Goal: Transaction & Acquisition: Purchase product/service

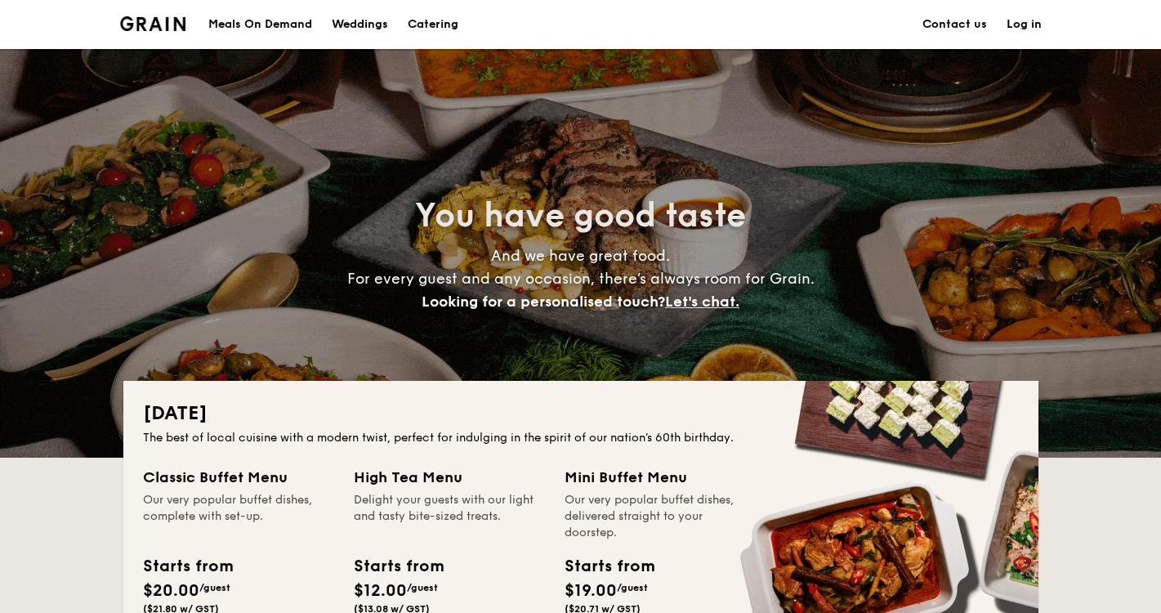
scroll to position [200, 0]
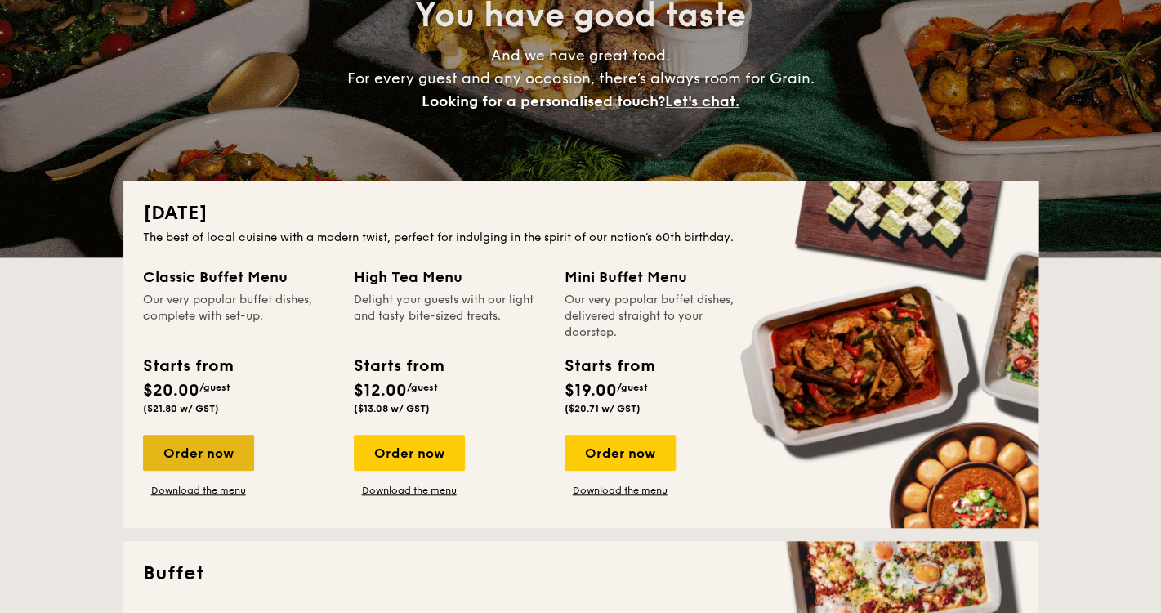
click at [208, 463] on div "Order now" at bounding box center [198, 453] width 111 height 36
click at [202, 459] on div "Order now" at bounding box center [198, 453] width 111 height 36
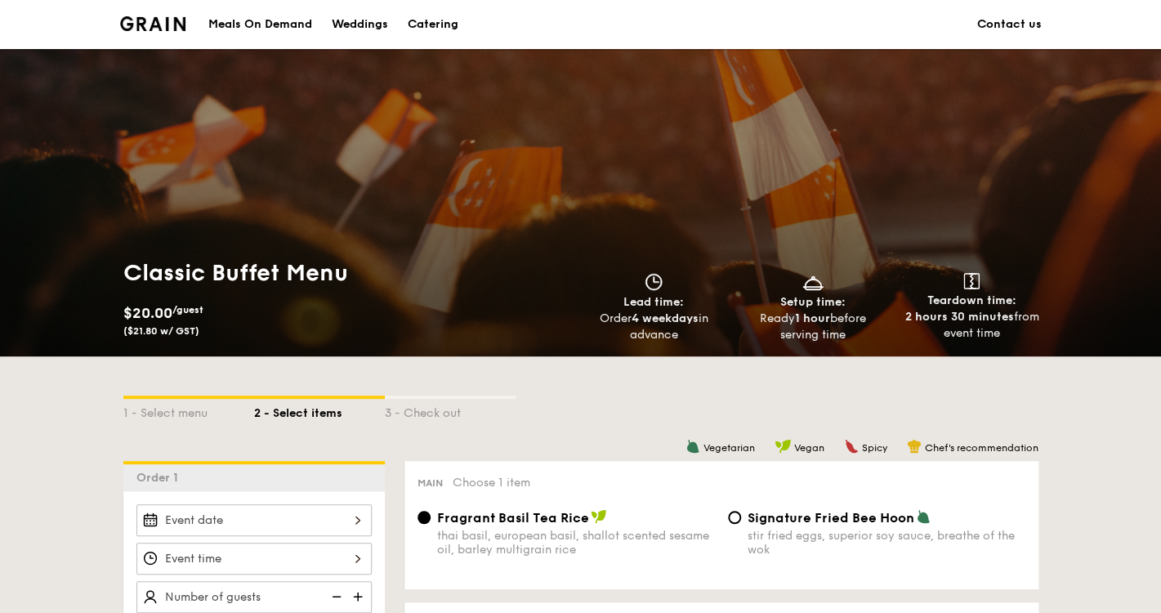
click at [442, 25] on div "Catering" at bounding box center [433, 24] width 51 height 49
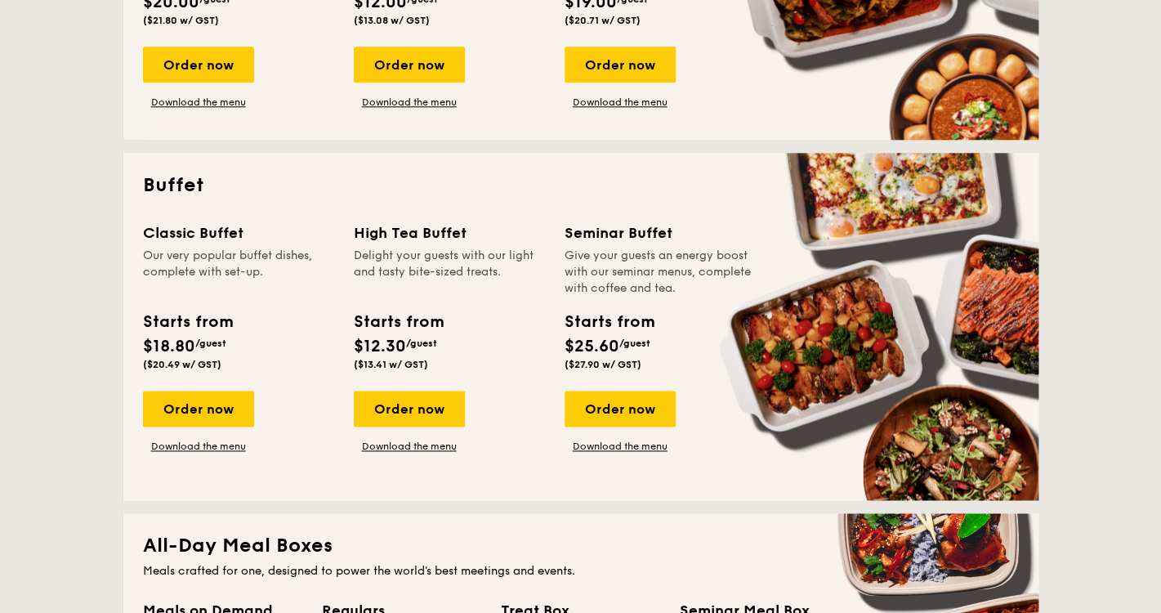
scroll to position [590, 0]
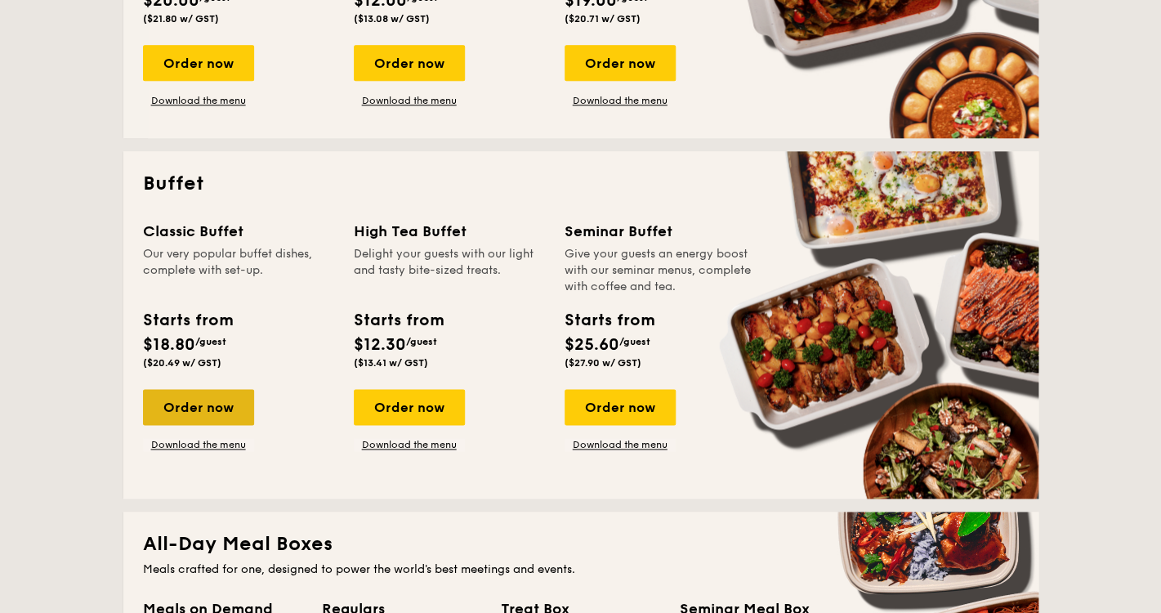
click at [215, 406] on div "Order now" at bounding box center [198, 407] width 111 height 36
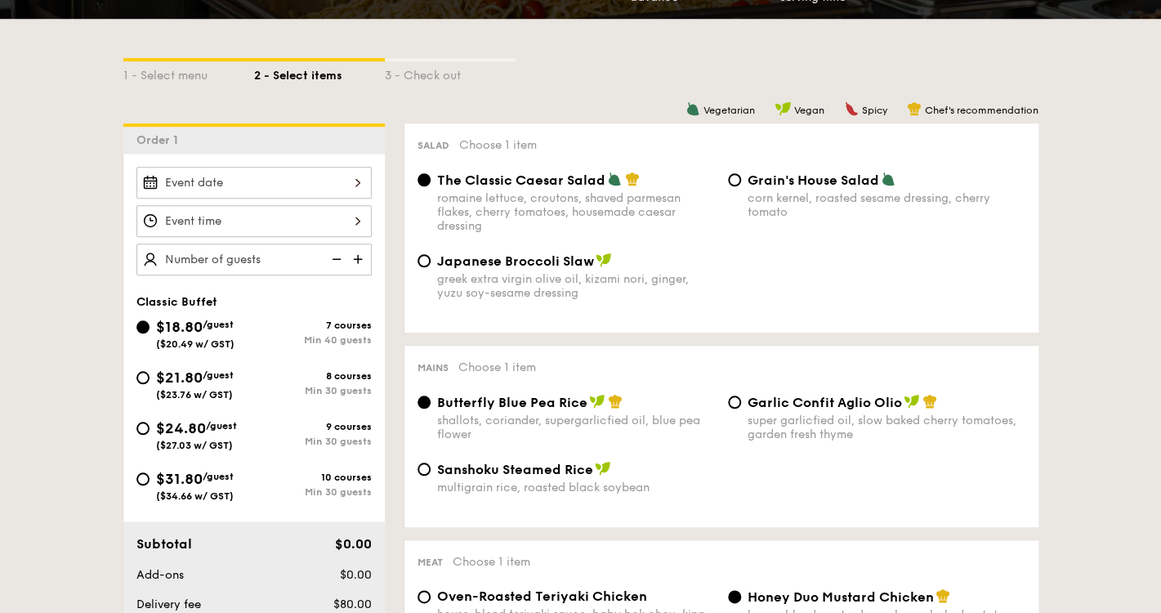
scroll to position [340, 0]
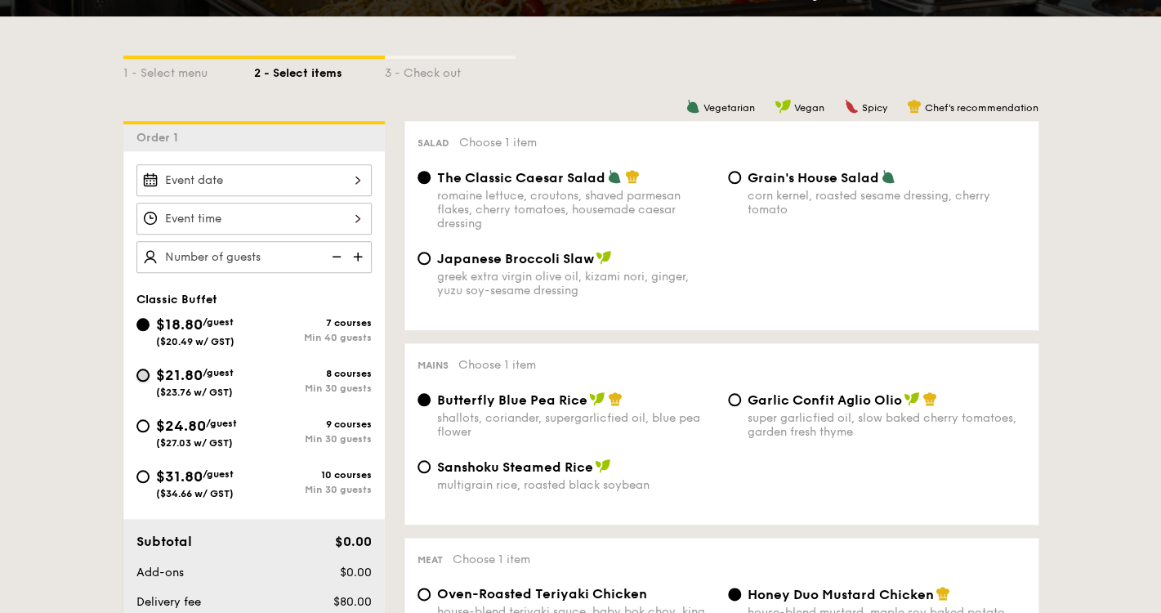
click at [144, 377] on input "$21.80 /guest ($23.76 w/ GST) 8 courses Min 30 guests" at bounding box center [142, 375] width 13 height 13
radio input "true"
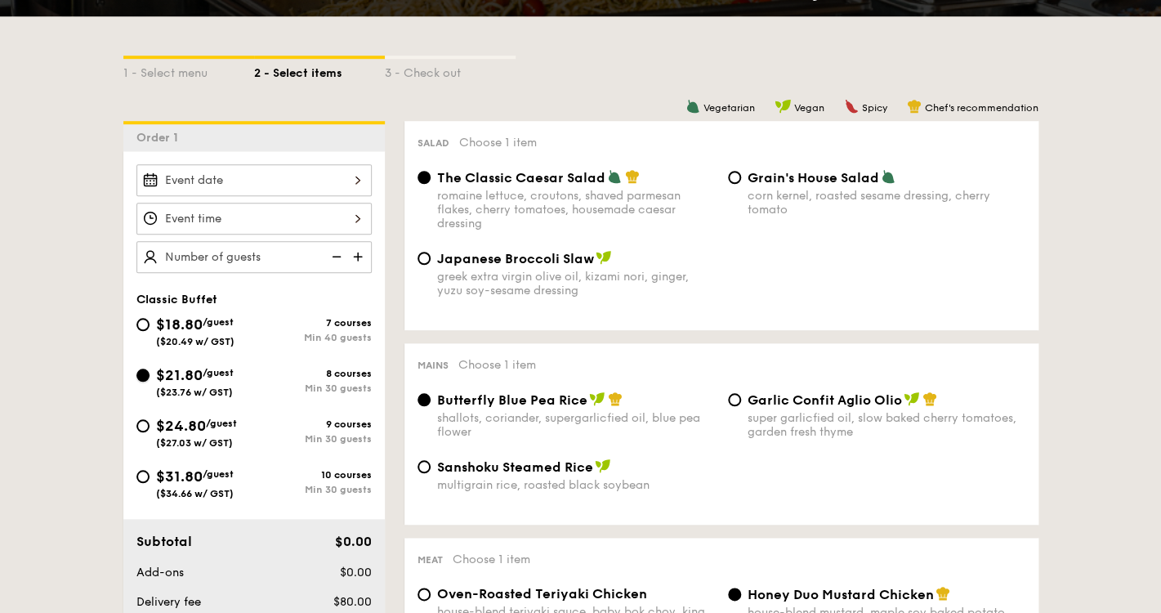
radio input "true"
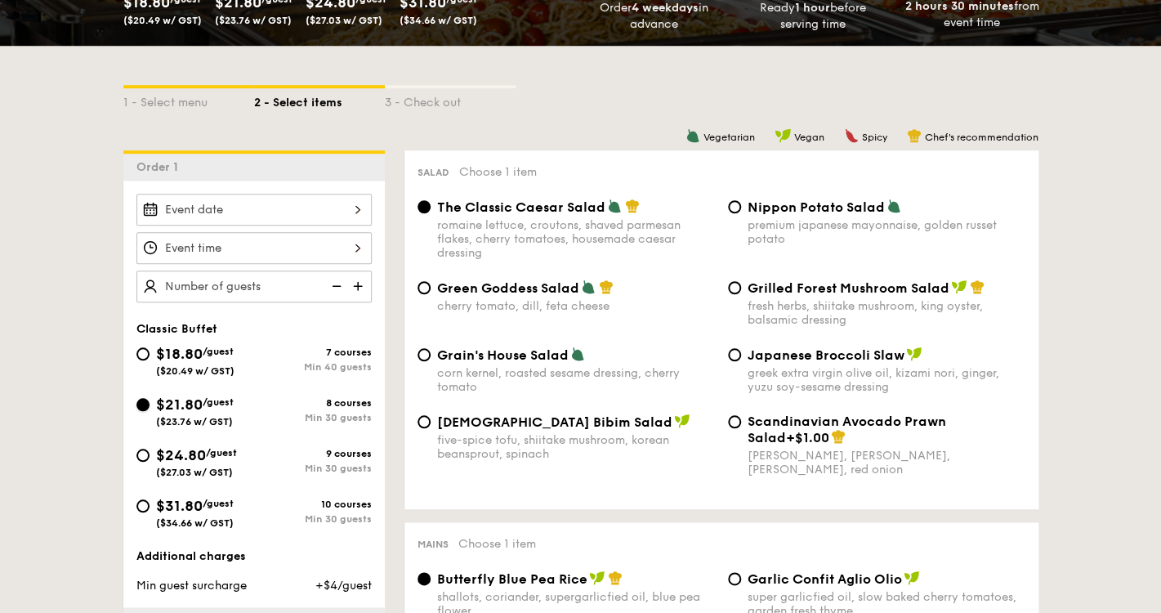
scroll to position [305, 0]
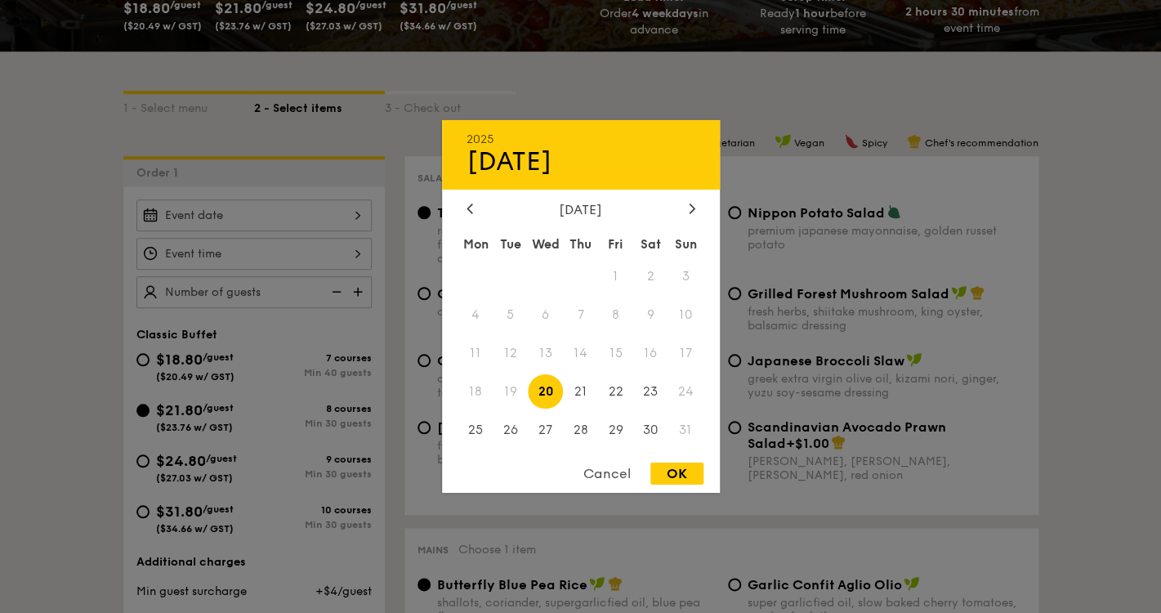
click at [244, 219] on input "Smoked Mesquite Whole Chicken brined in our in-house blend of herbs and spices,…" at bounding box center [253, 215] width 235 height 32
click at [691, 204] on icon at bounding box center [691, 209] width 5 height 10
click at [655, 275] on span "6" at bounding box center [650, 276] width 35 height 35
click at [690, 467] on div "OK" at bounding box center [677, 474] width 53 height 22
type input "[DATE]"
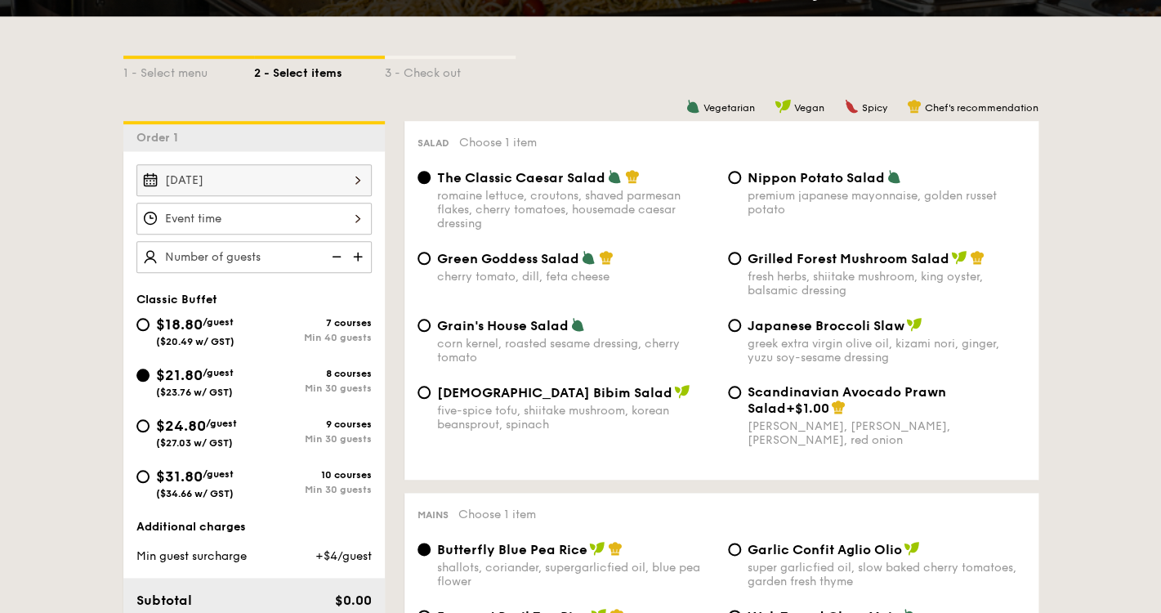
scroll to position [355, 0]
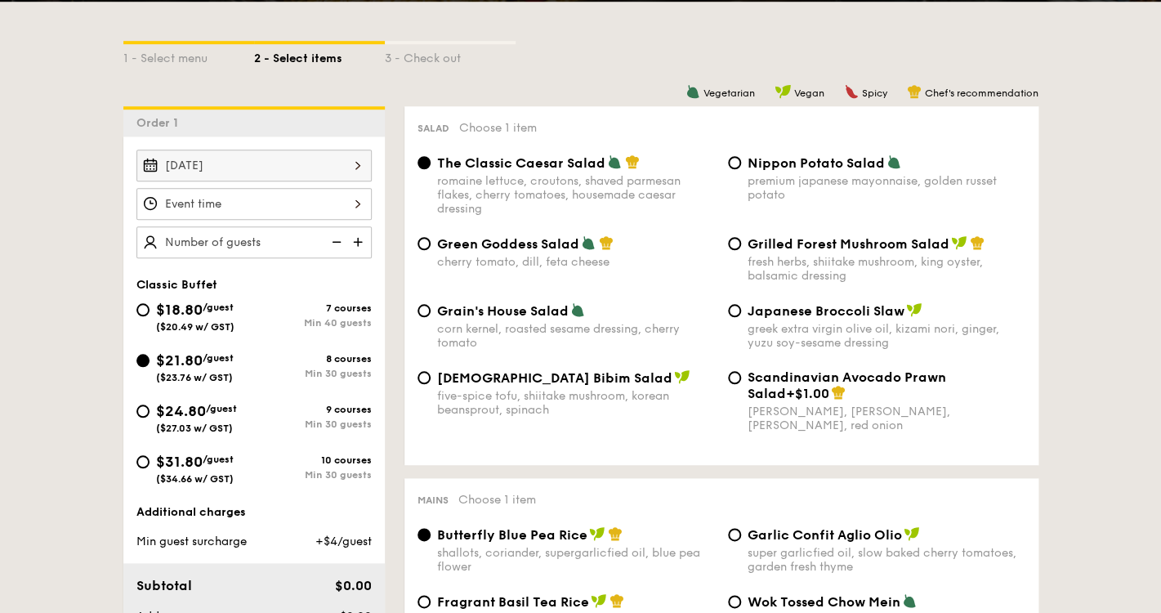
click at [293, 203] on input "Smoked Mesquite Whole Chicken brined in our in-house blend of herbs and spices,…" at bounding box center [253, 204] width 235 height 32
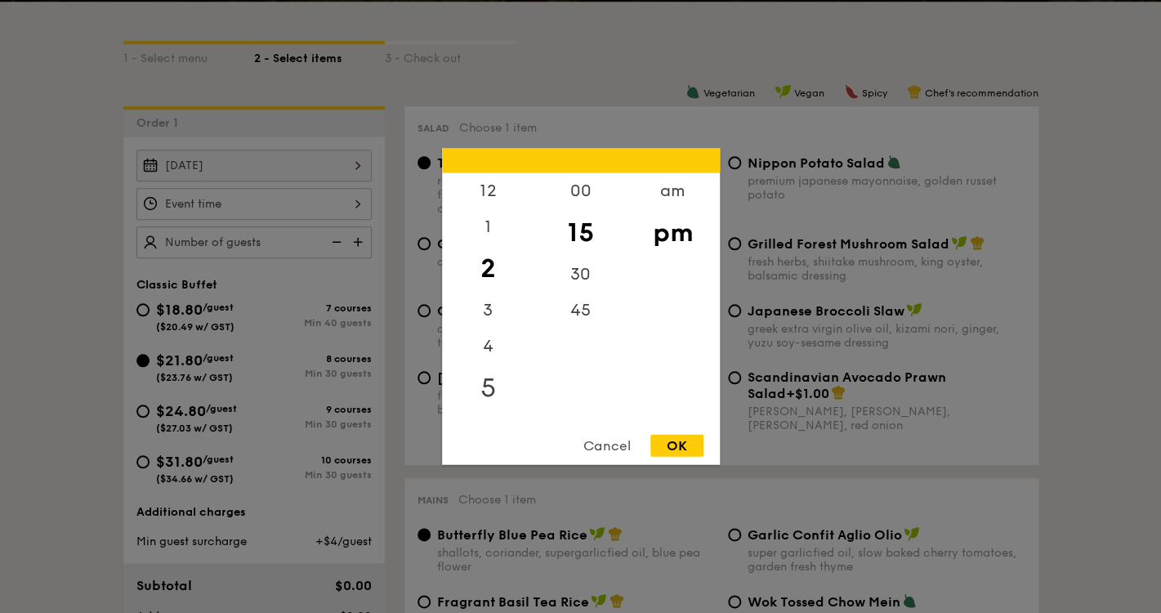
click at [490, 400] on div "5" at bounding box center [488, 388] width 92 height 47
click at [490, 416] on div "6" at bounding box center [488, 424] width 92 height 47
click at [579, 193] on div "00" at bounding box center [581, 196] width 92 height 47
click at [676, 441] on div "OK" at bounding box center [677, 446] width 53 height 22
type input "6:00PM"
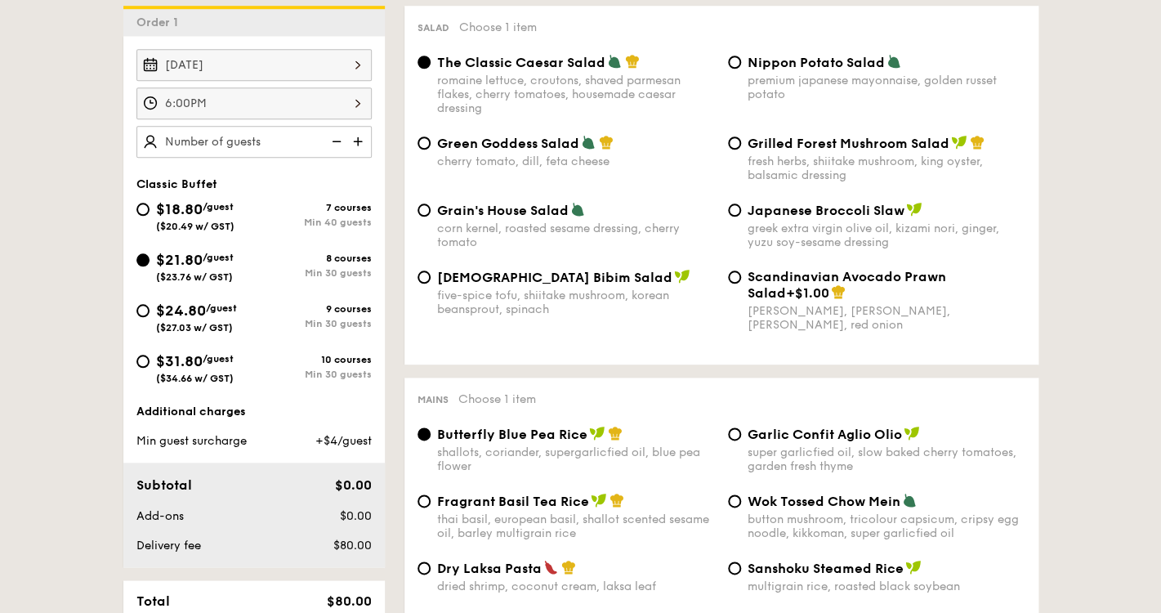
scroll to position [451, 0]
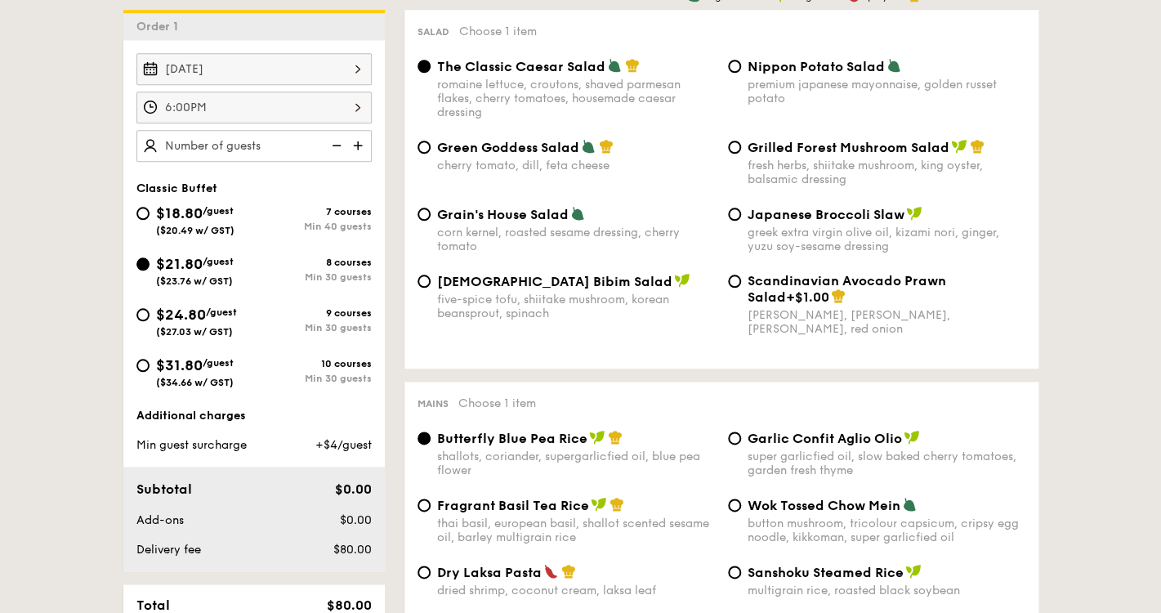
click at [354, 147] on img at bounding box center [359, 145] width 25 height 31
type input "20 guests"
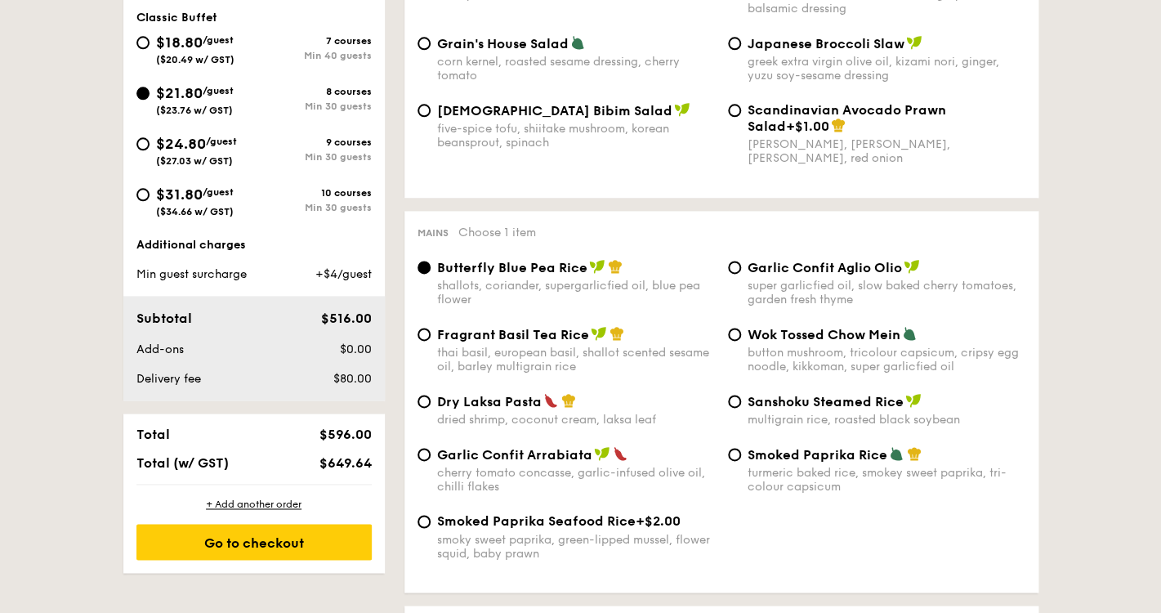
scroll to position [625, 0]
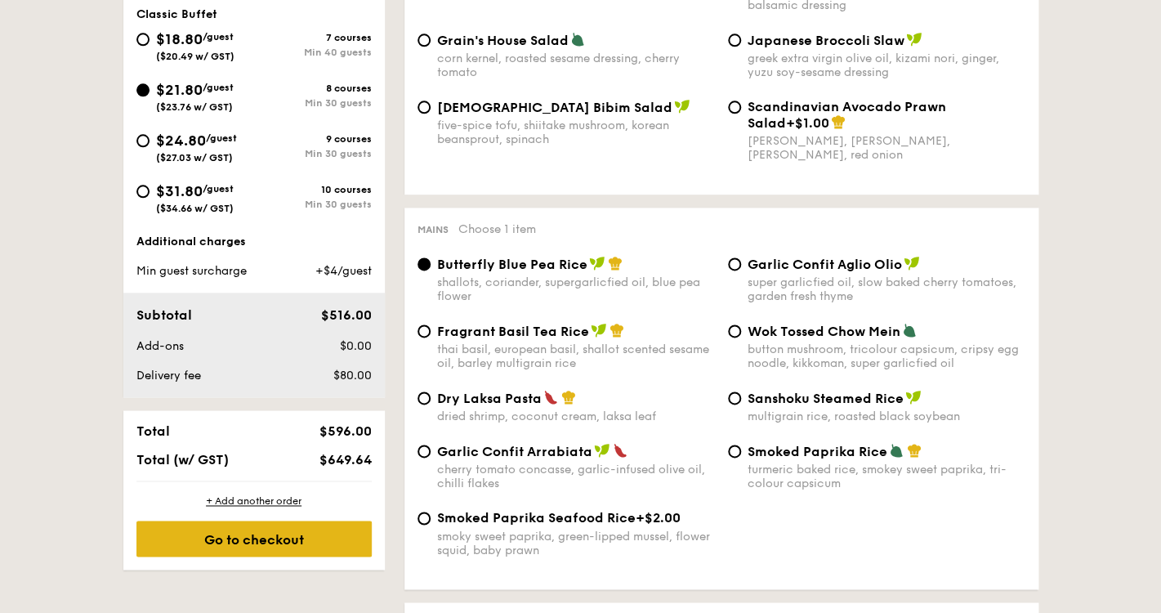
click at [253, 552] on div "Go to checkout" at bounding box center [253, 539] width 235 height 36
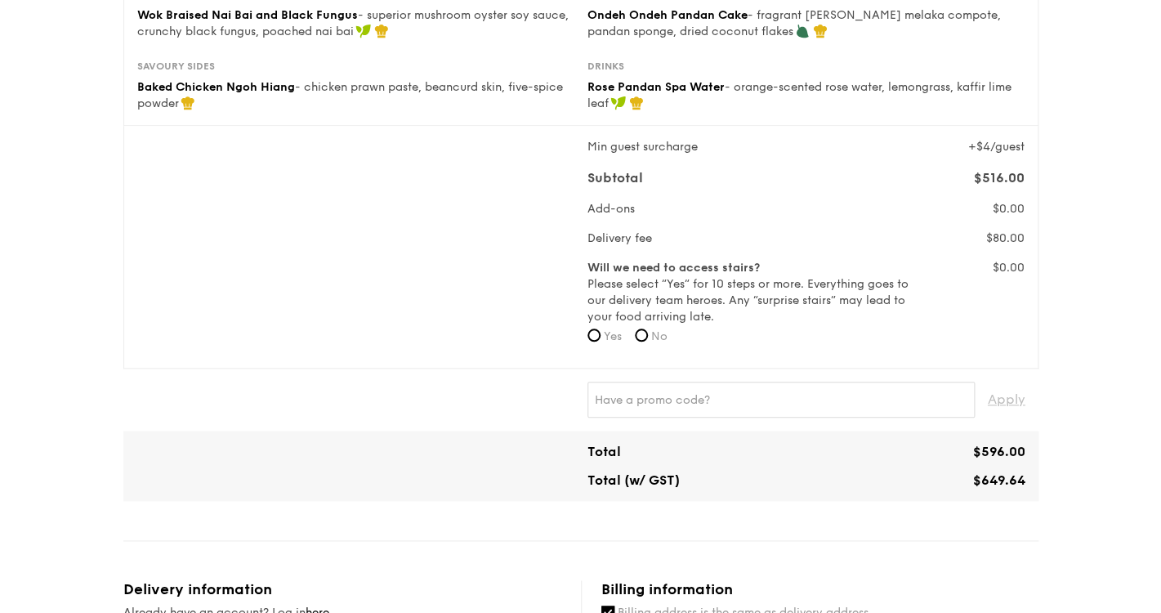
scroll to position [446, 0]
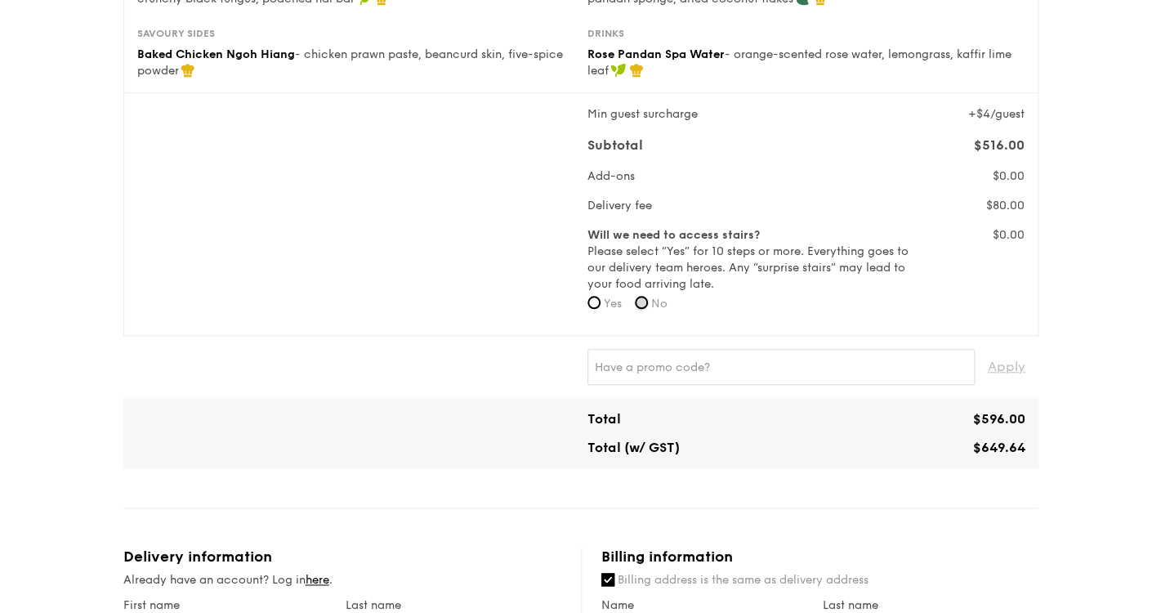
click at [648, 303] on input "No" at bounding box center [641, 302] width 13 height 13
radio input "true"
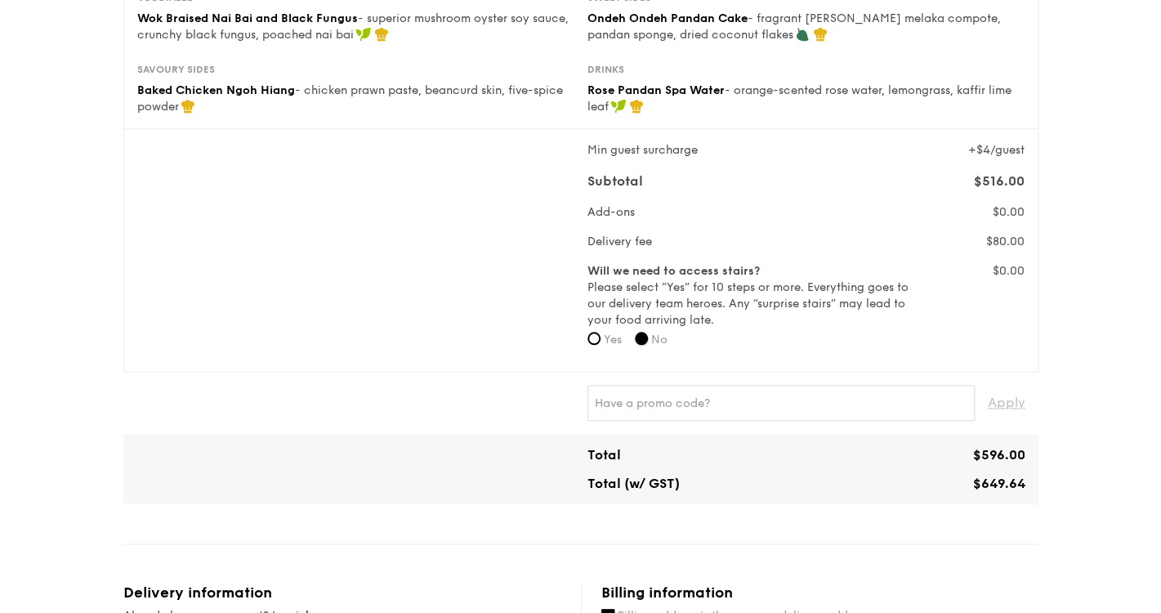
scroll to position [406, 0]
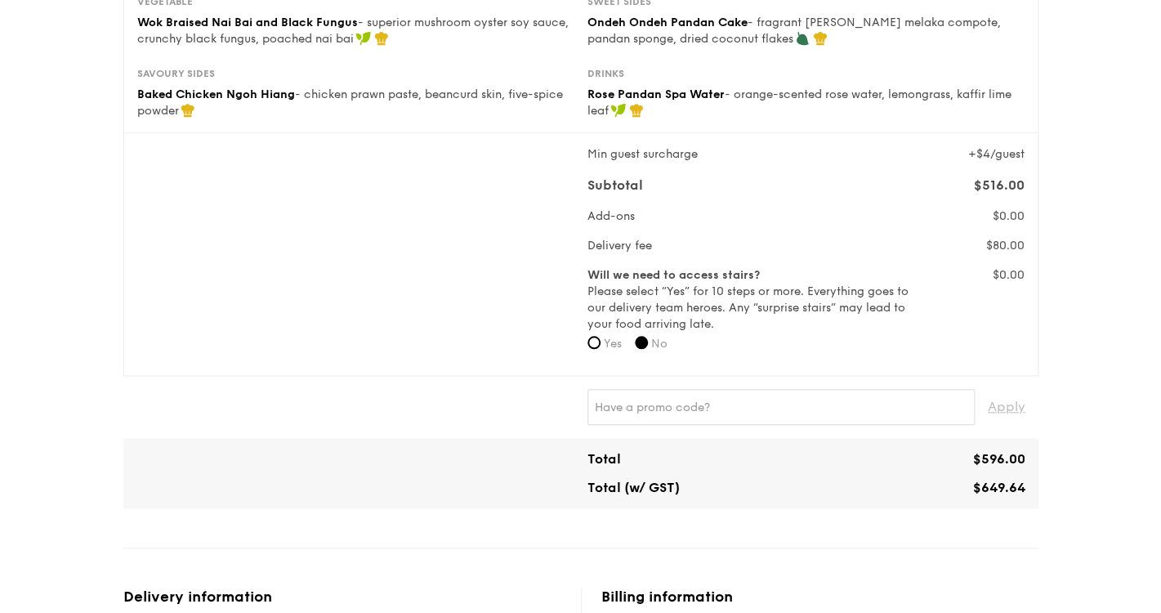
drag, startPoint x: 981, startPoint y: 487, endPoint x: 1058, endPoint y: 483, distance: 77.8
click at [1058, 483] on div "1 - Select menu 2 - Select items 3 - Check out Classic Buffet $21.80 /guest ($2…" at bounding box center [580, 504] width 1161 height 1821
copy span "649.64"
click at [1115, 436] on div "1 - Select menu 2 - Select items 3 - Check out Classic Buffet $21.80 /guest ($2…" at bounding box center [580, 504] width 1161 height 1821
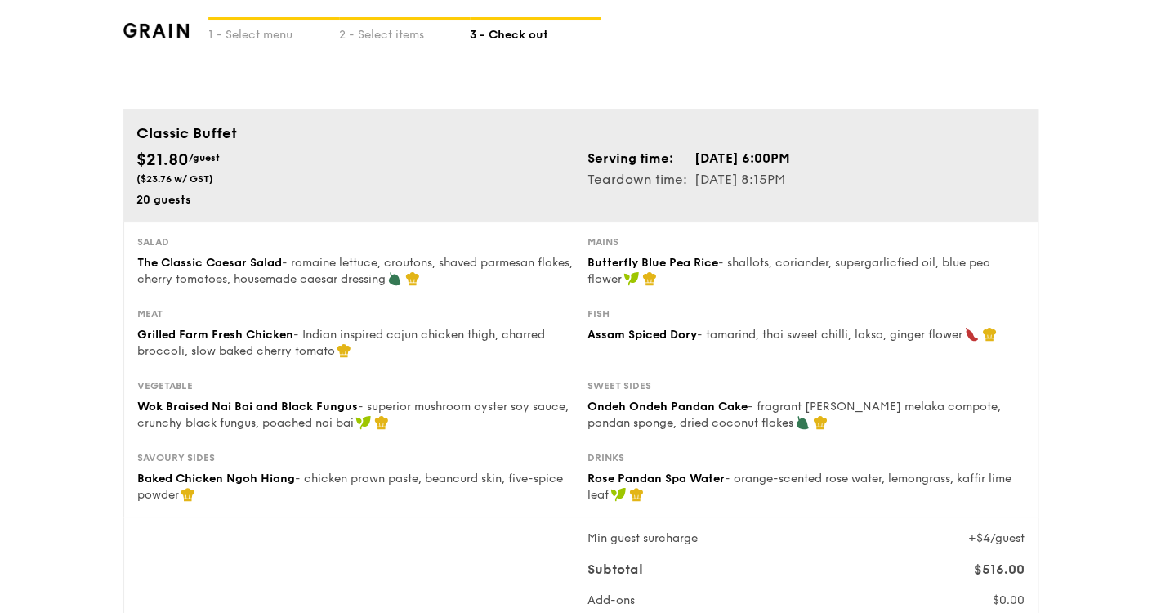
scroll to position [0, 0]
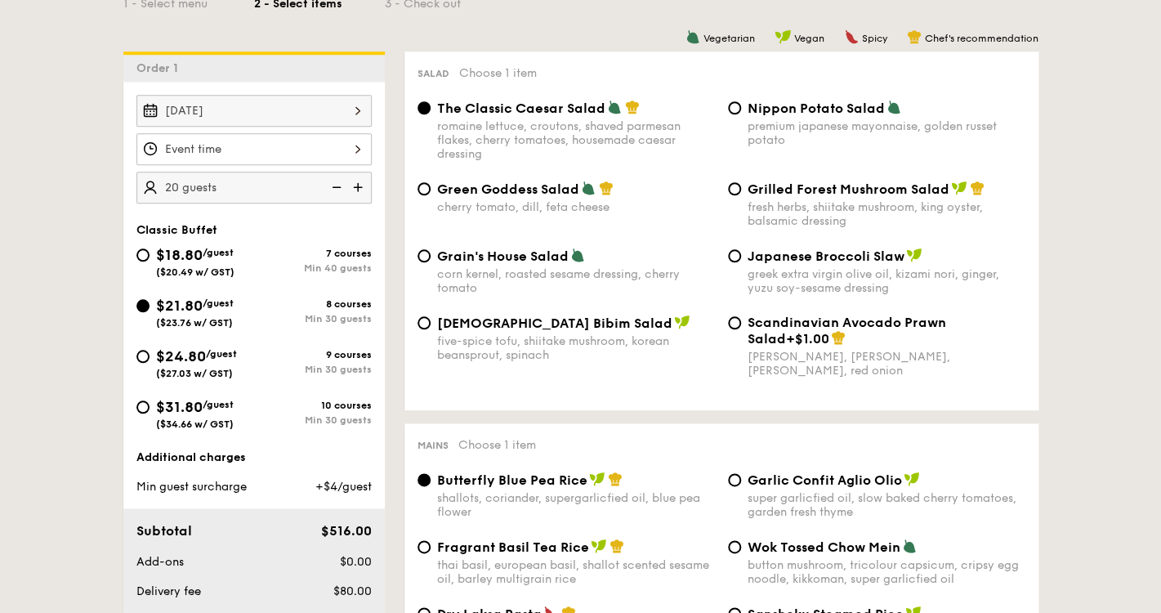
scroll to position [411, 0]
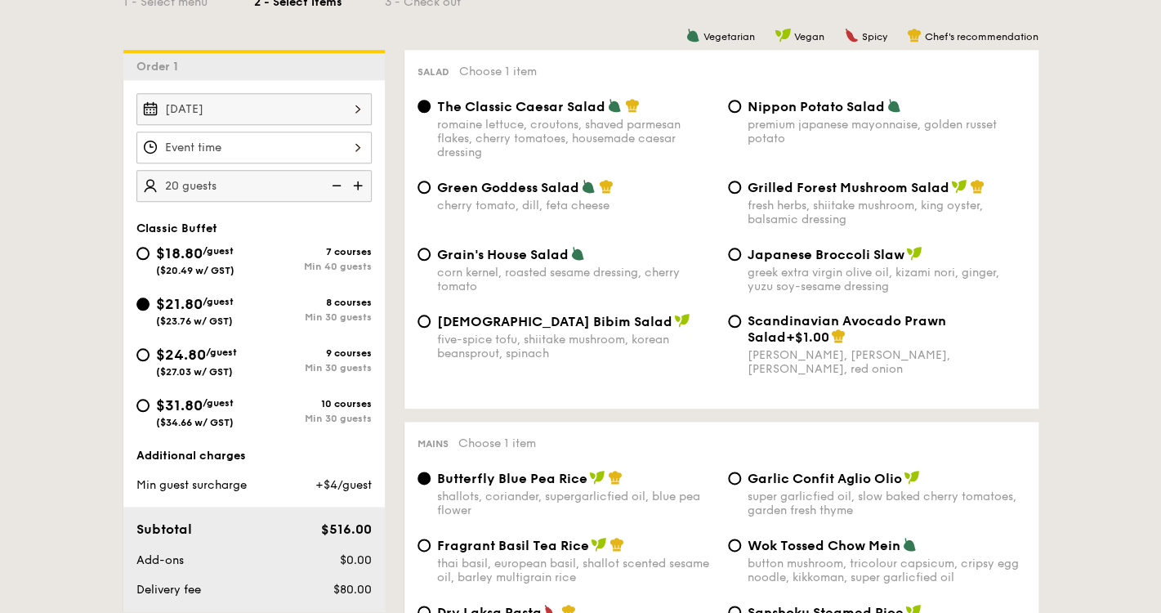
click at [360, 186] on img at bounding box center [359, 185] width 25 height 31
click at [332, 188] on img at bounding box center [335, 185] width 25 height 31
click at [356, 189] on img at bounding box center [359, 185] width 25 height 31
click at [334, 187] on img at bounding box center [335, 185] width 25 height 31
click at [356, 184] on img at bounding box center [359, 185] width 25 height 31
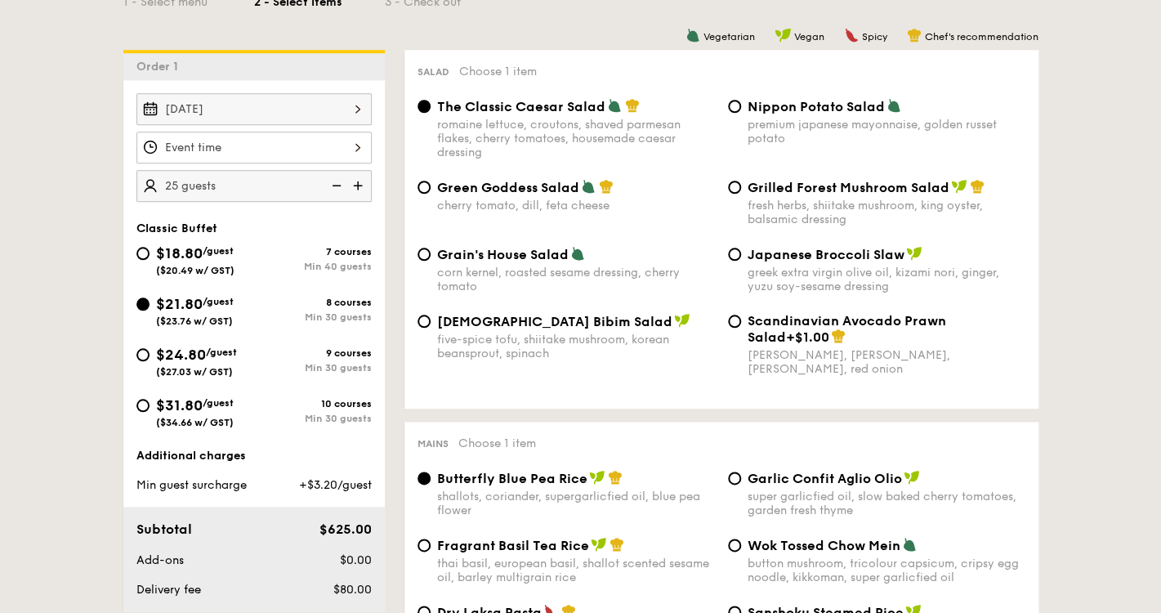
click at [357, 183] on img at bounding box center [359, 185] width 25 height 31
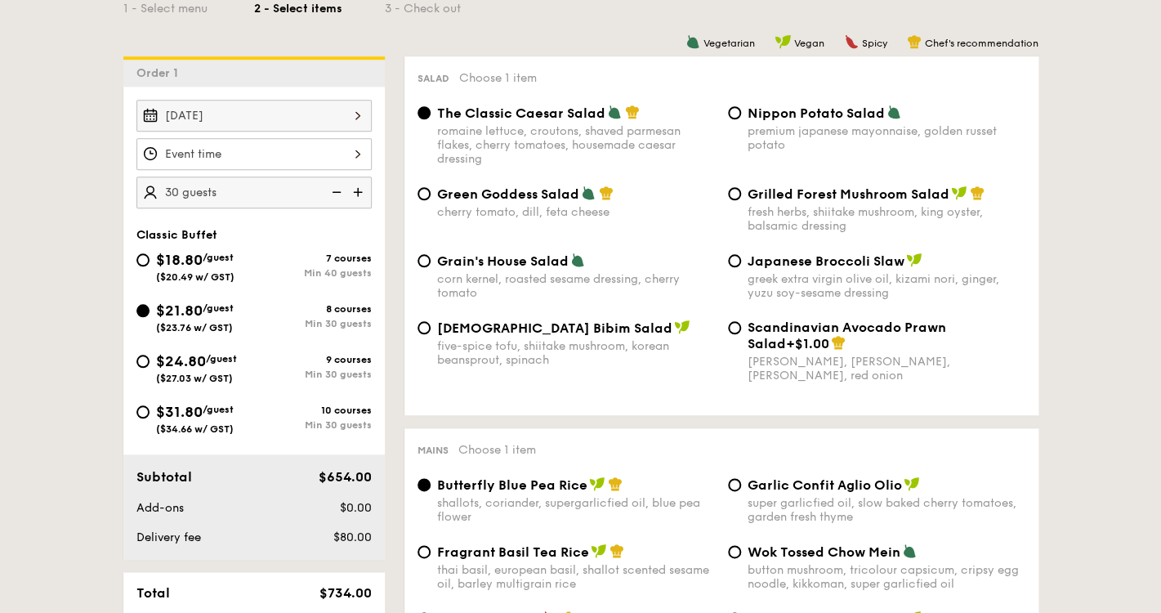
scroll to position [391, 0]
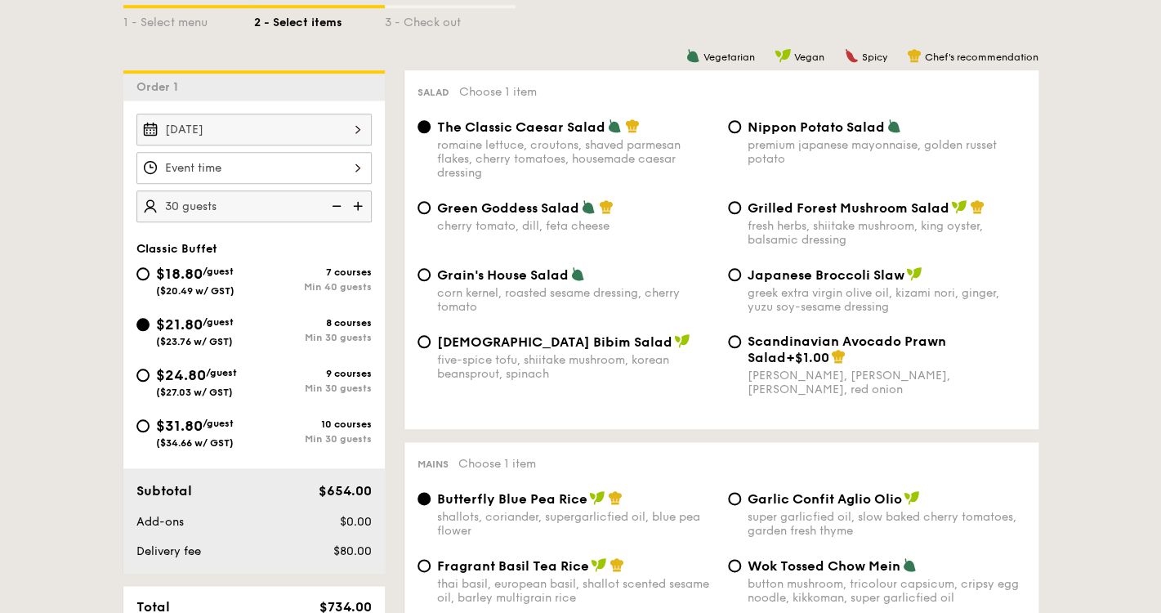
click at [337, 204] on img at bounding box center [335, 205] width 25 height 31
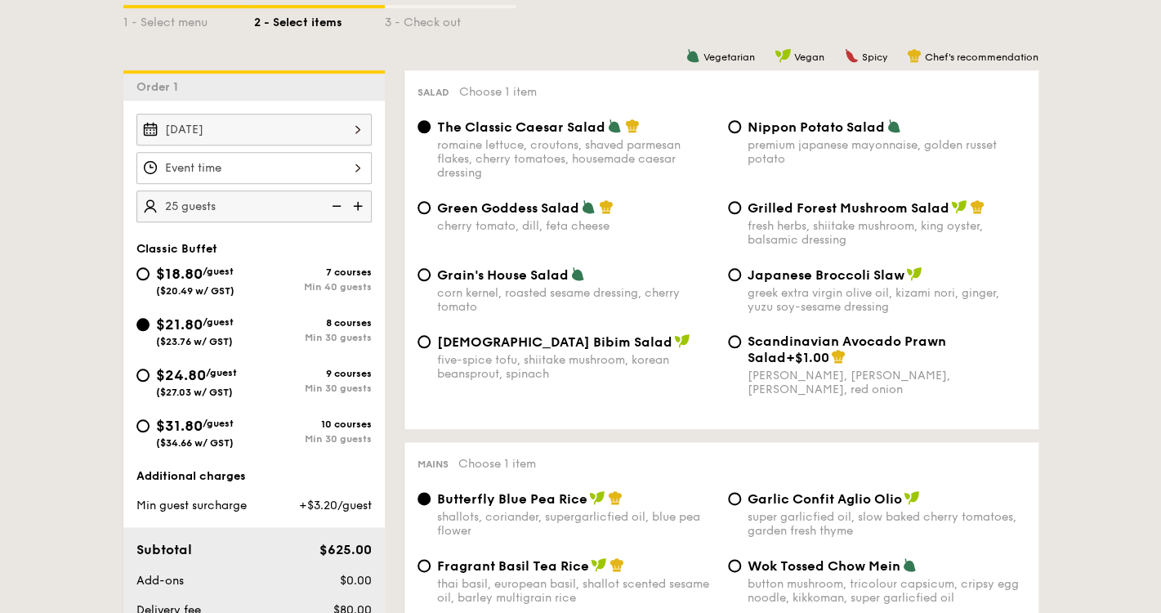
click at [337, 204] on img at bounding box center [335, 205] width 25 height 31
click at [360, 208] on img at bounding box center [359, 205] width 25 height 31
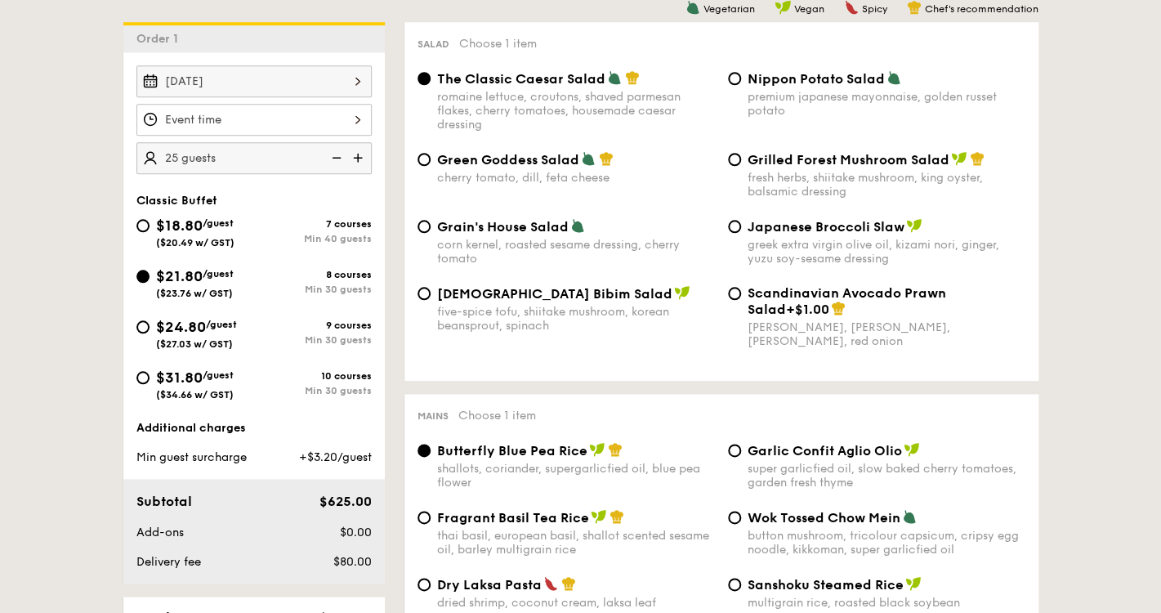
scroll to position [423, 0]
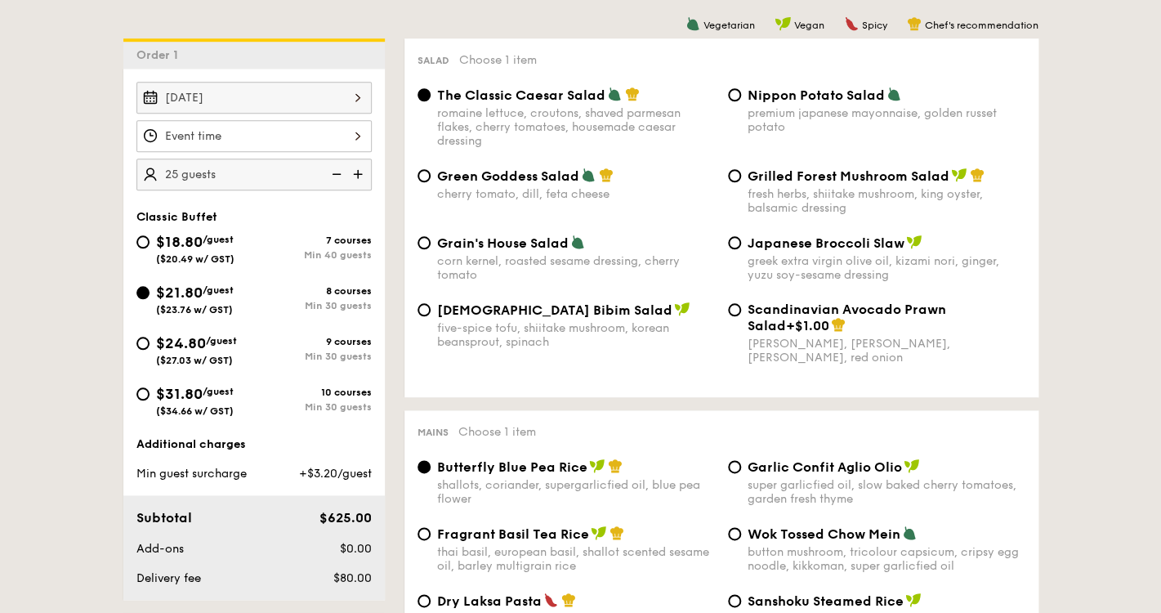
click at [339, 174] on img at bounding box center [335, 174] width 25 height 31
type input "20 guests"
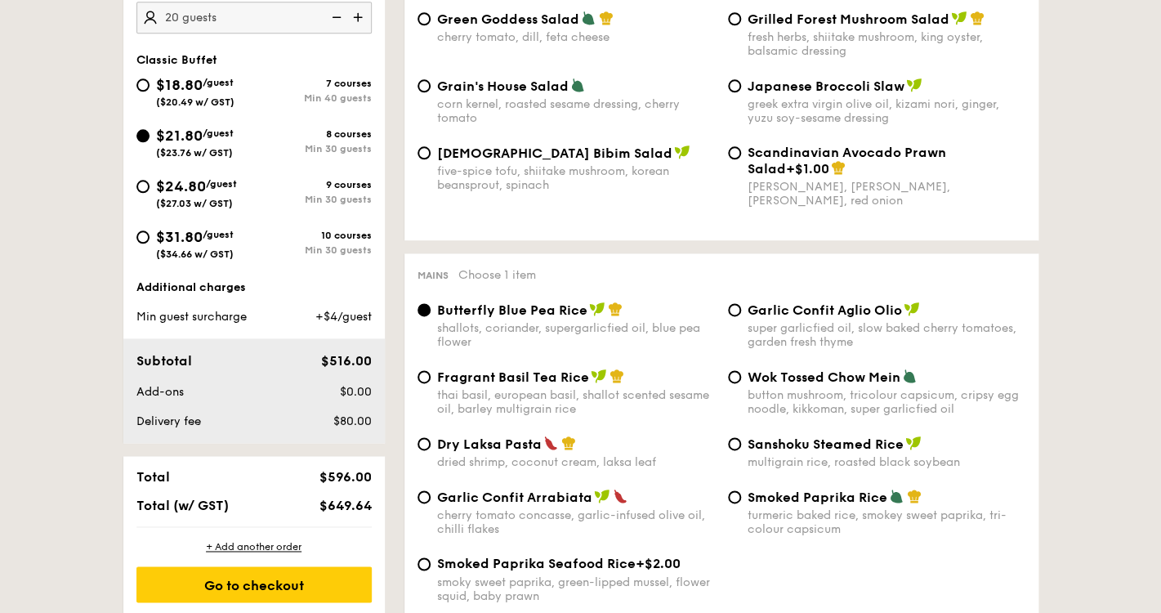
scroll to position [585, 0]
